Goal: Information Seeking & Learning: Learn about a topic

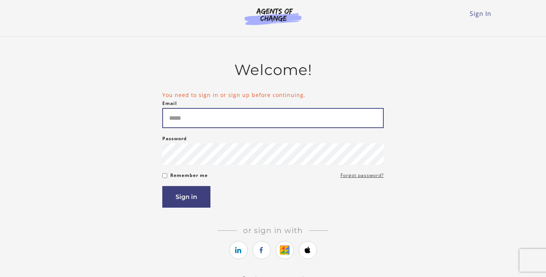
click at [215, 117] on input "Email" at bounding box center [272, 118] width 221 height 20
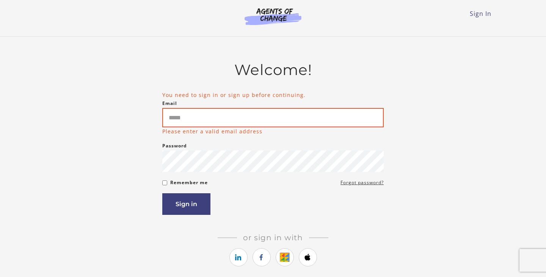
paste input "**********"
type input "**********"
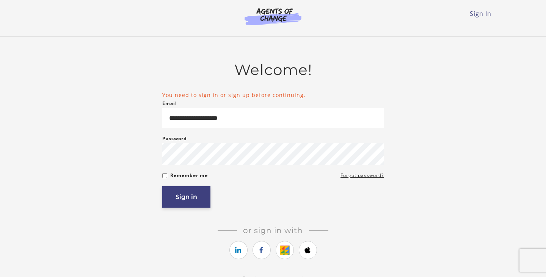
click at [196, 202] on button "Sign in" at bounding box center [186, 197] width 48 height 22
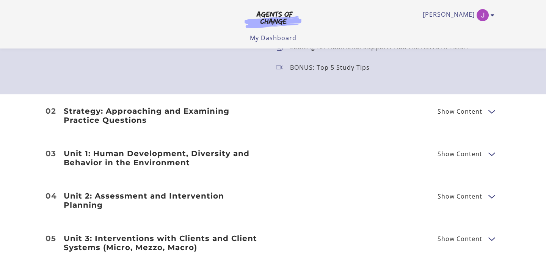
scroll to position [922, 0]
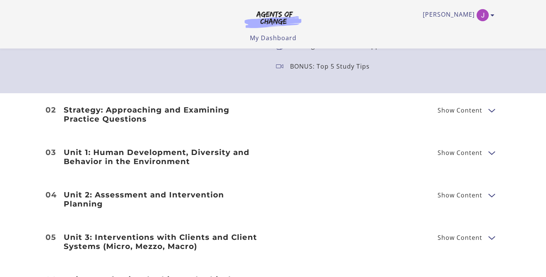
click at [483, 113] on span "Show Content" at bounding box center [462, 109] width 51 height 9
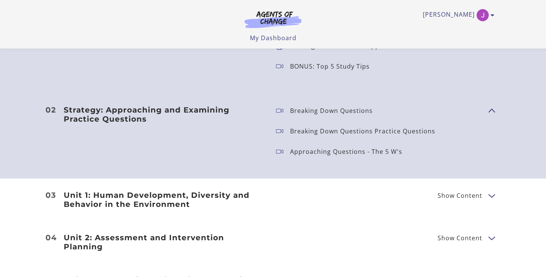
click at [488, 111] on span "Show Content" at bounding box center [488, 110] width 0 height 67
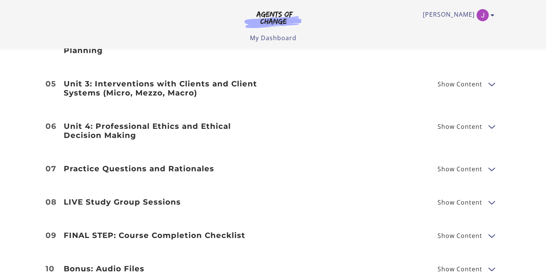
scroll to position [1075, 0]
click at [441, 166] on span "Show Content" at bounding box center [459, 169] width 45 height 6
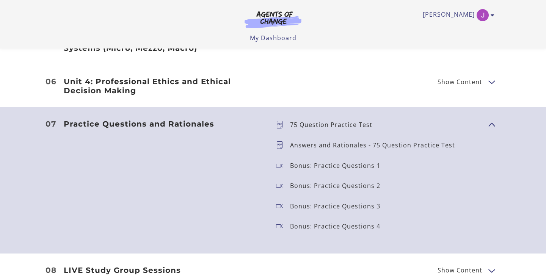
scroll to position [1116, 0]
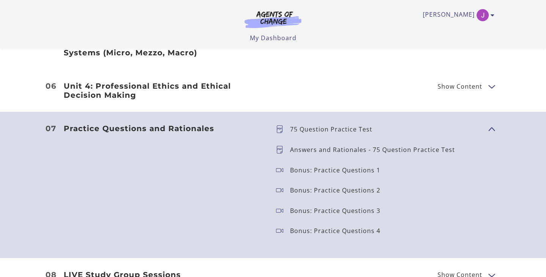
click at [323, 126] on p "75 Question Practice Test" at bounding box center [334, 129] width 88 height 6
click at [279, 125] on icon at bounding box center [283, 129] width 14 height 8
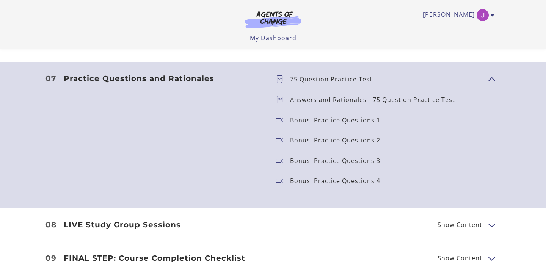
scroll to position [1167, 0]
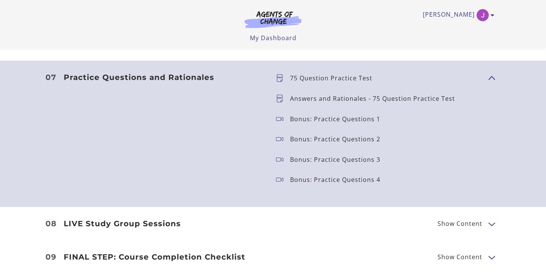
click at [306, 75] on p "75 Question Practice Test" at bounding box center [334, 78] width 88 height 6
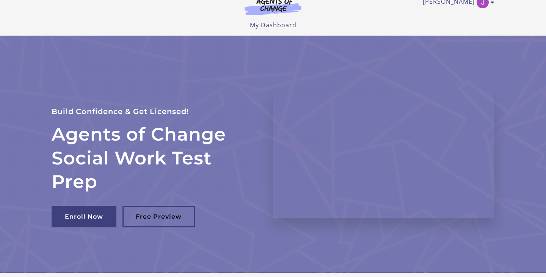
scroll to position [0, 0]
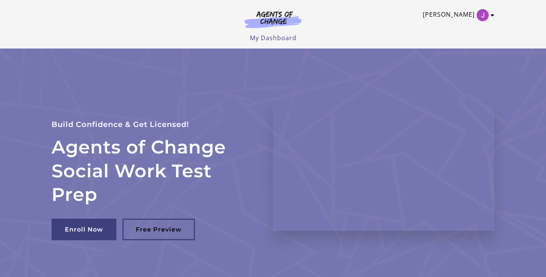
click at [493, 16] on icon "Toggle menu" at bounding box center [493, 15] width 4 height 6
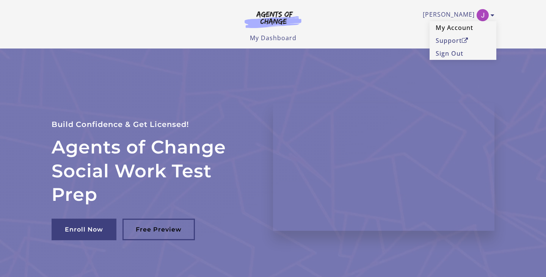
click at [448, 28] on link "My Account" at bounding box center [462, 27] width 67 height 13
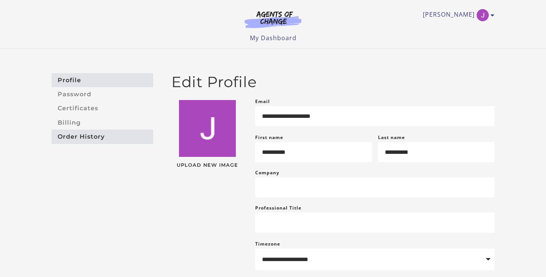
click at [93, 139] on link "Order History" at bounding box center [103, 137] width 102 height 14
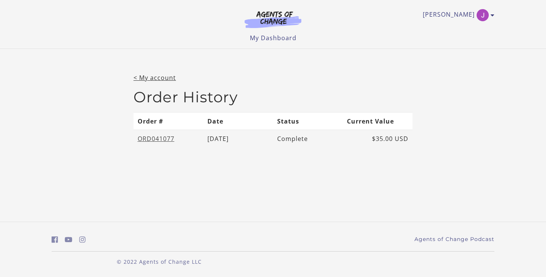
click at [156, 139] on link "ORD041077" at bounding box center [156, 139] width 37 height 8
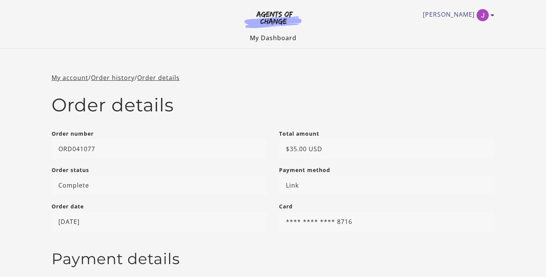
click at [259, 39] on link "My Dashboard" at bounding box center [273, 38] width 47 height 8
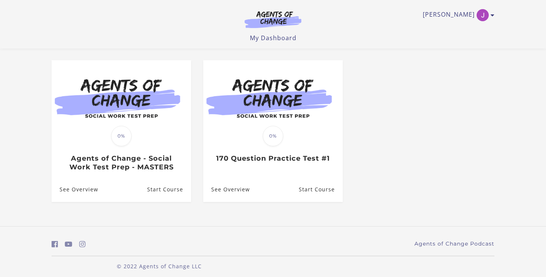
scroll to position [58, 0]
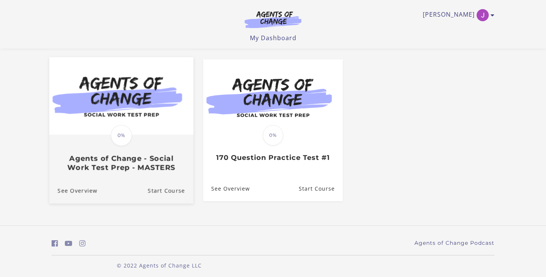
click at [131, 111] on img at bounding box center [121, 96] width 144 height 78
